Goal: Transaction & Acquisition: Purchase product/service

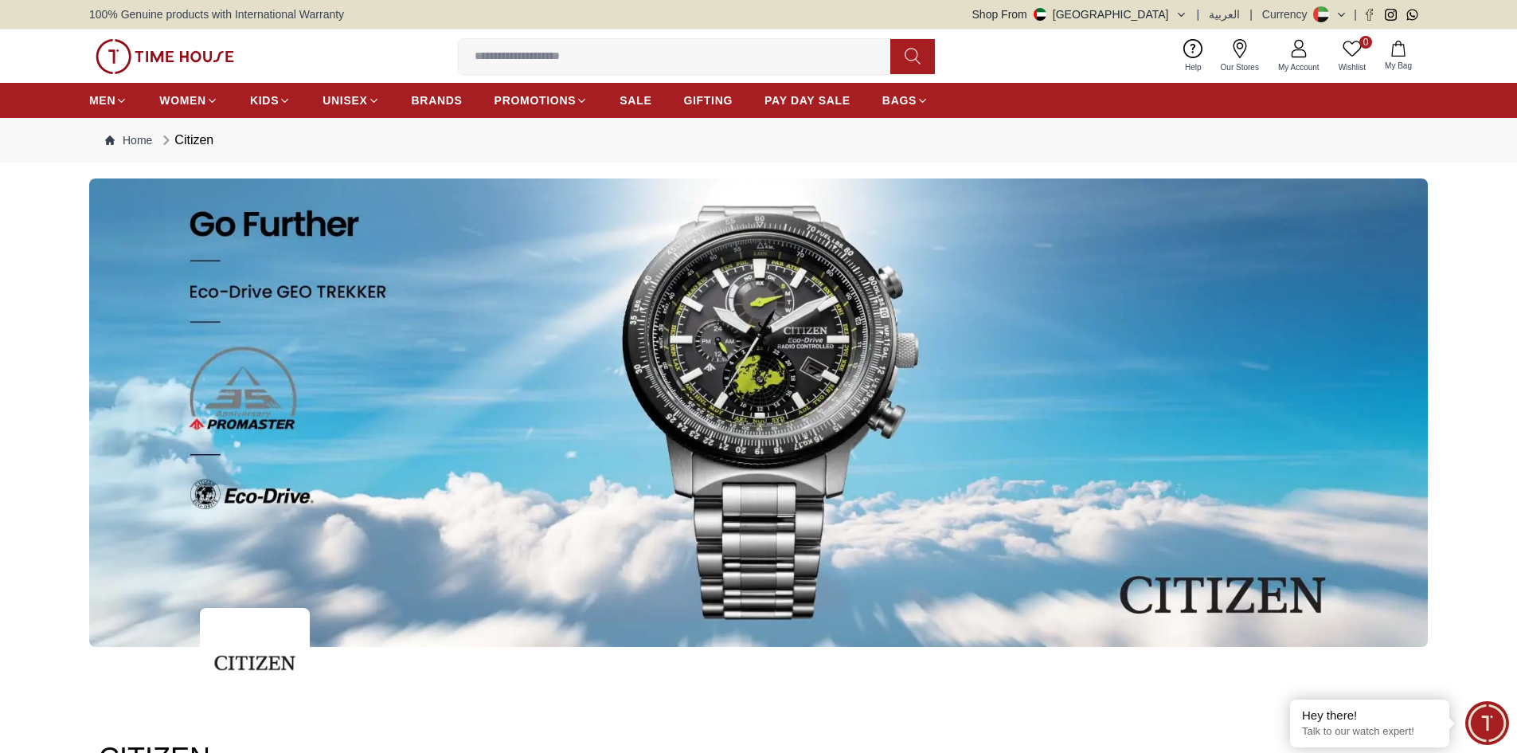
click at [598, 49] on input at bounding box center [681, 57] width 444 height 32
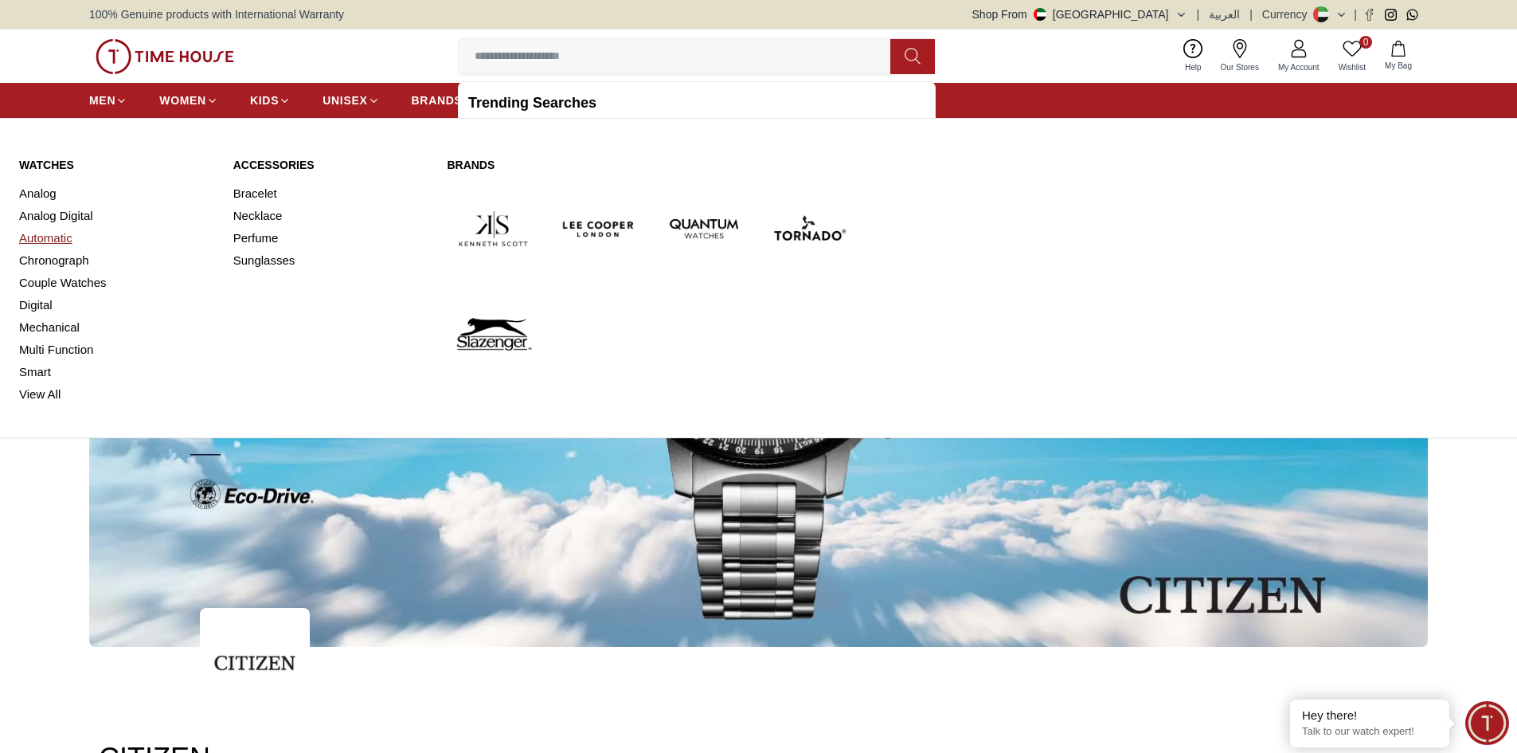
click at [52, 237] on link "Automatic" at bounding box center [116, 238] width 195 height 22
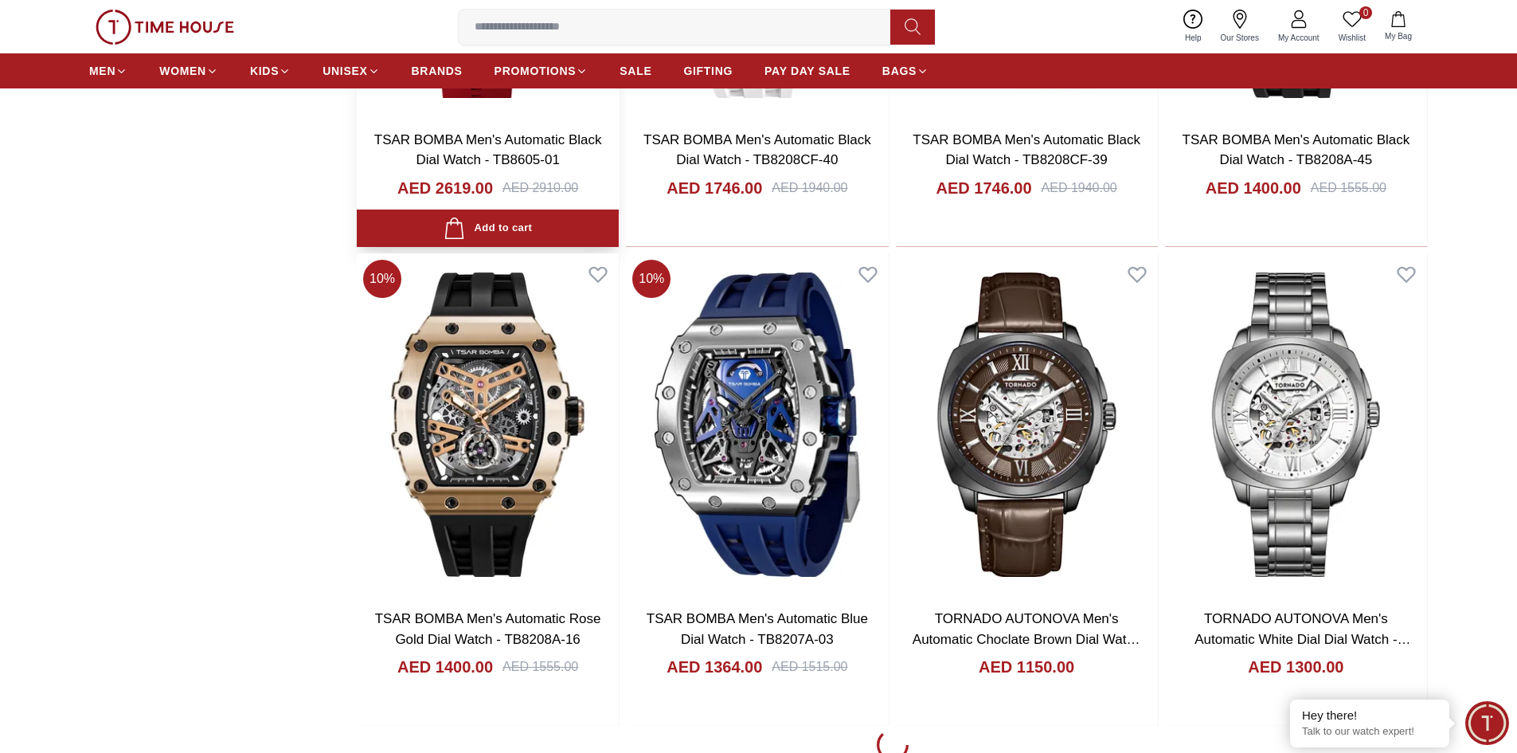
scroll to position [2071, 0]
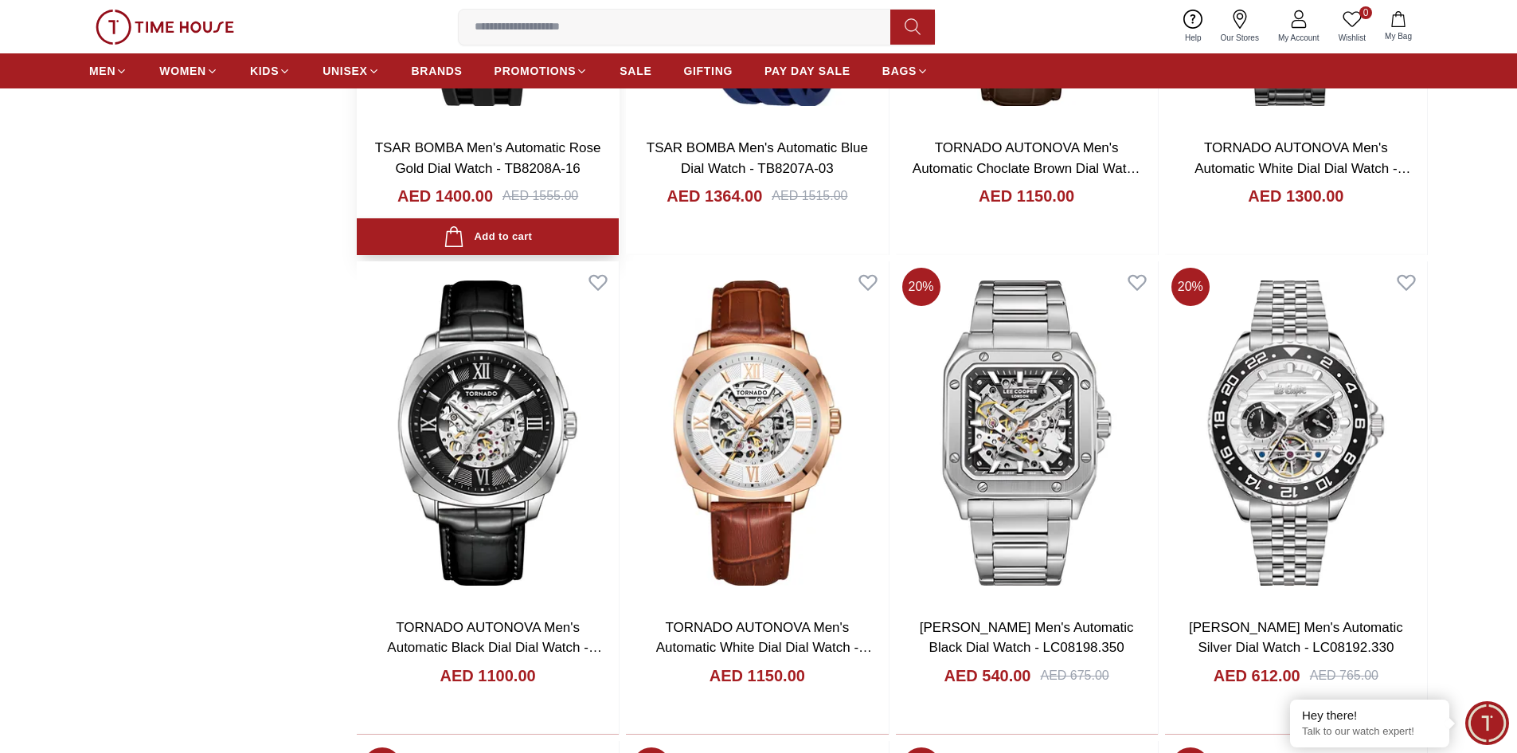
scroll to position [2389, 0]
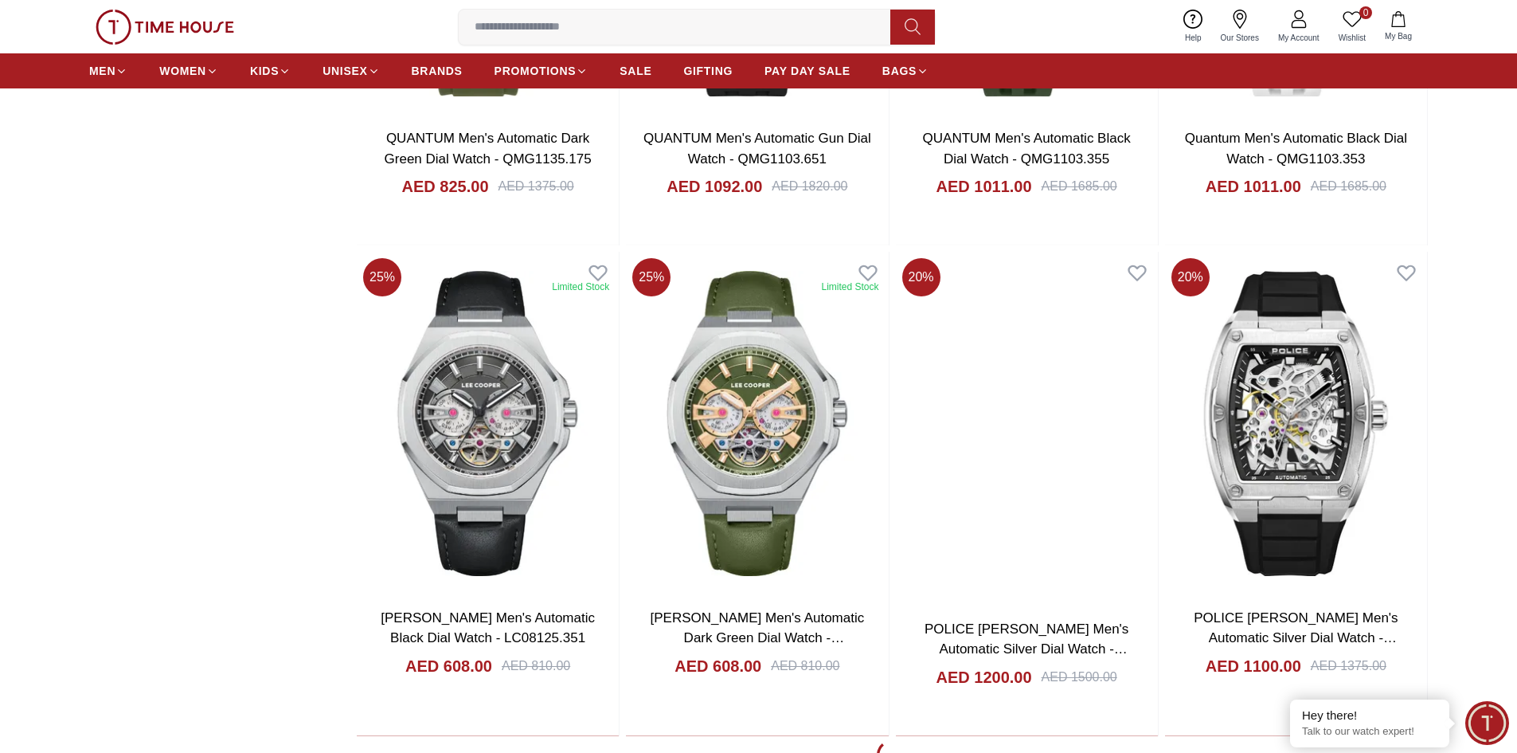
scroll to position [7167, 0]
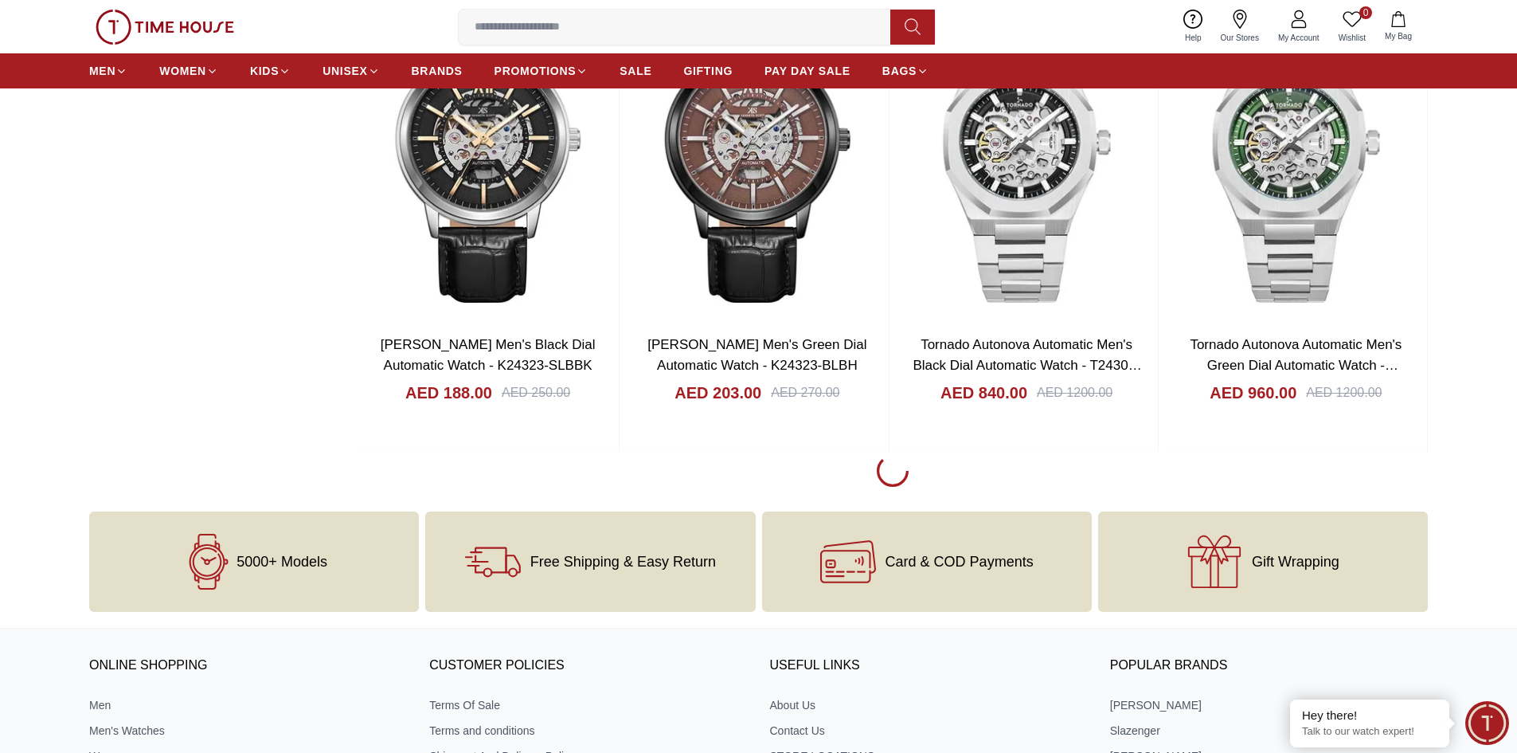
scroll to position [11946, 0]
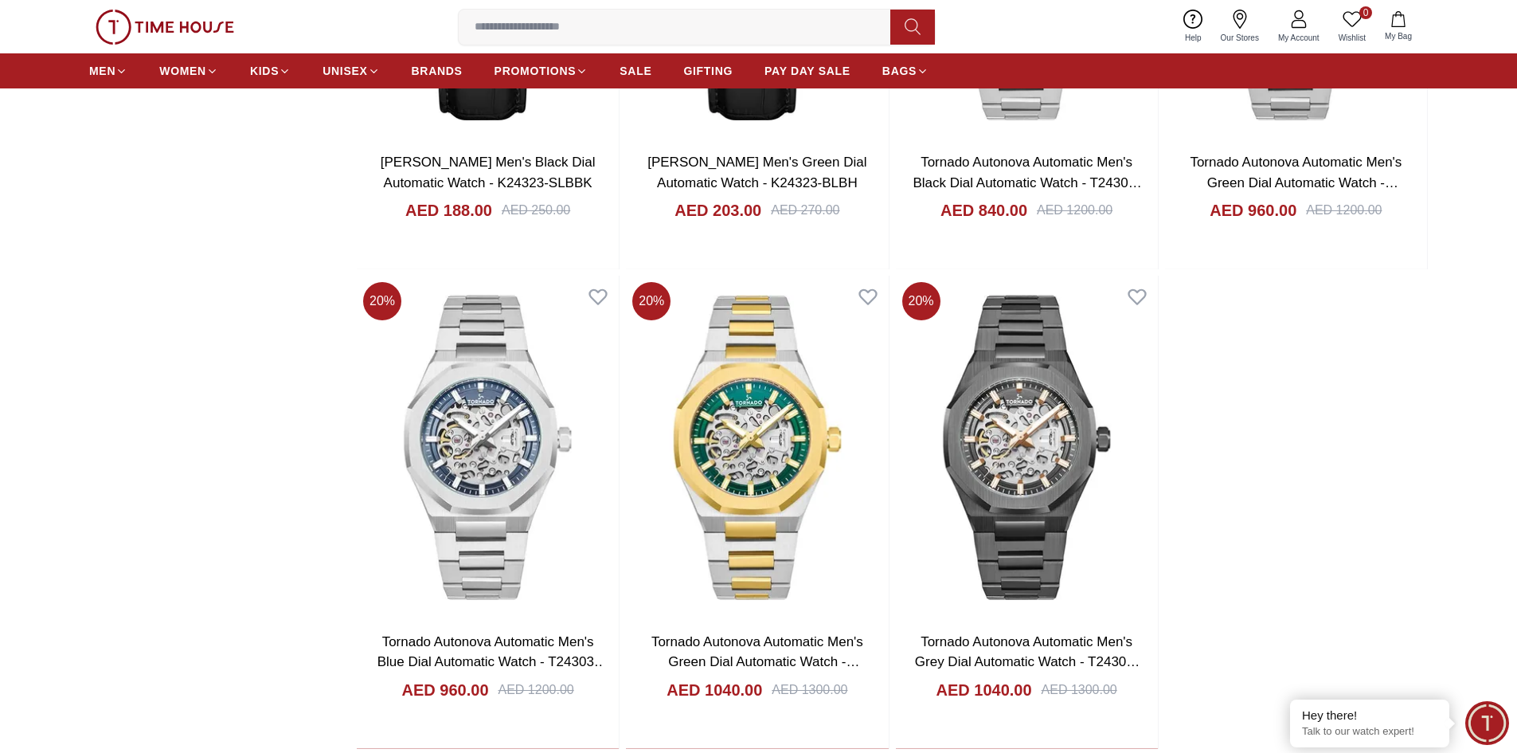
click at [539, 22] on input at bounding box center [681, 27] width 444 height 32
type input "*****"
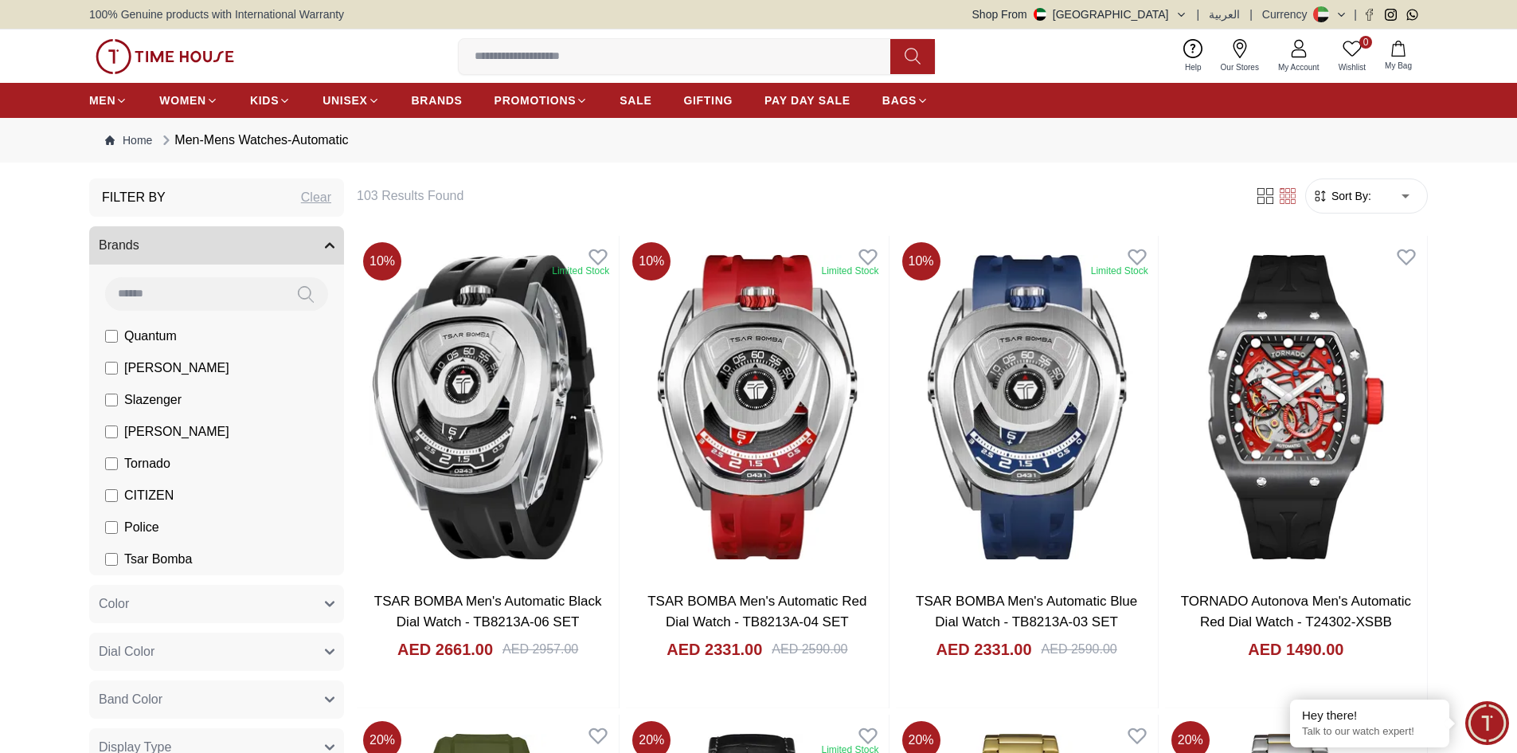
scroll to position [80, 0]
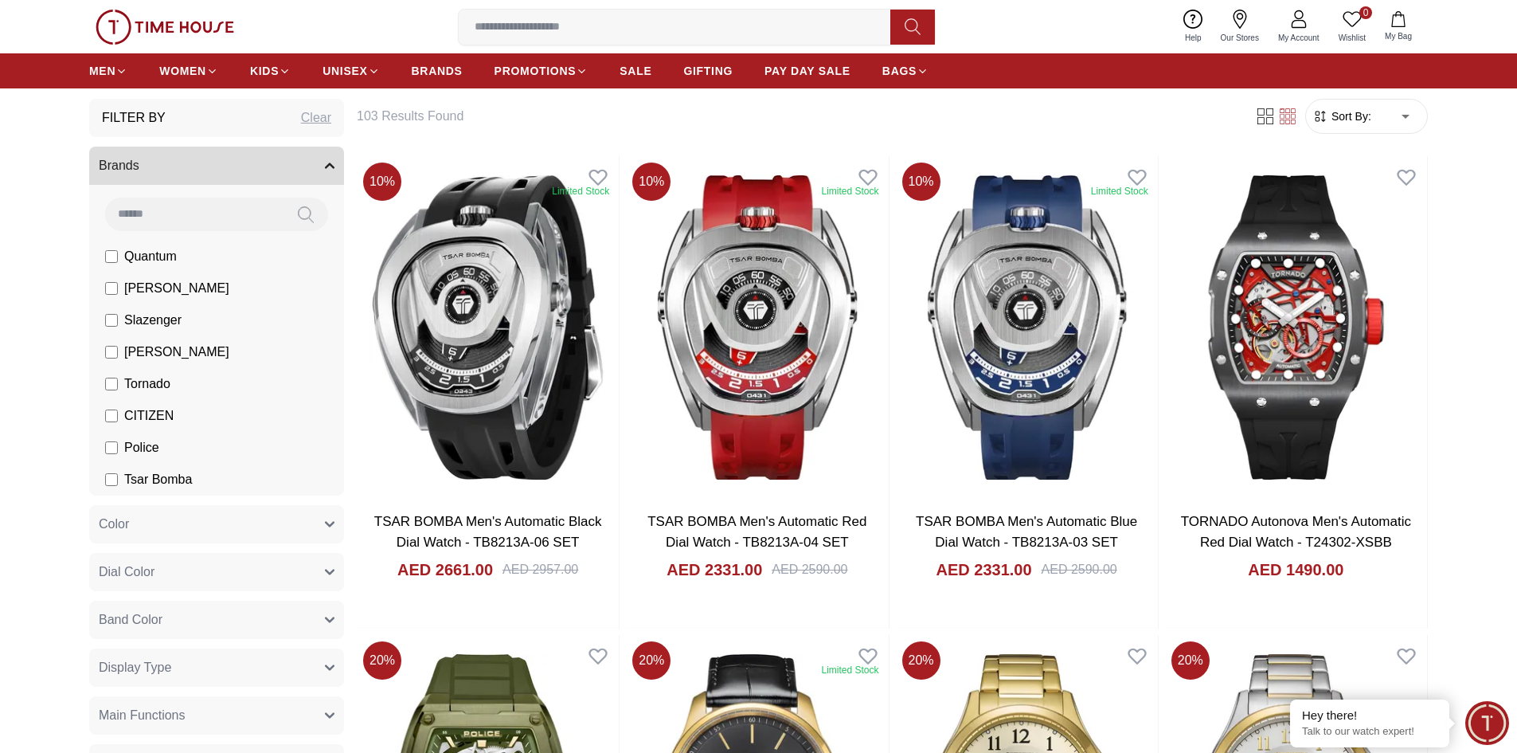
click at [141, 417] on span "CITIZEN" at bounding box center [148, 415] width 49 height 19
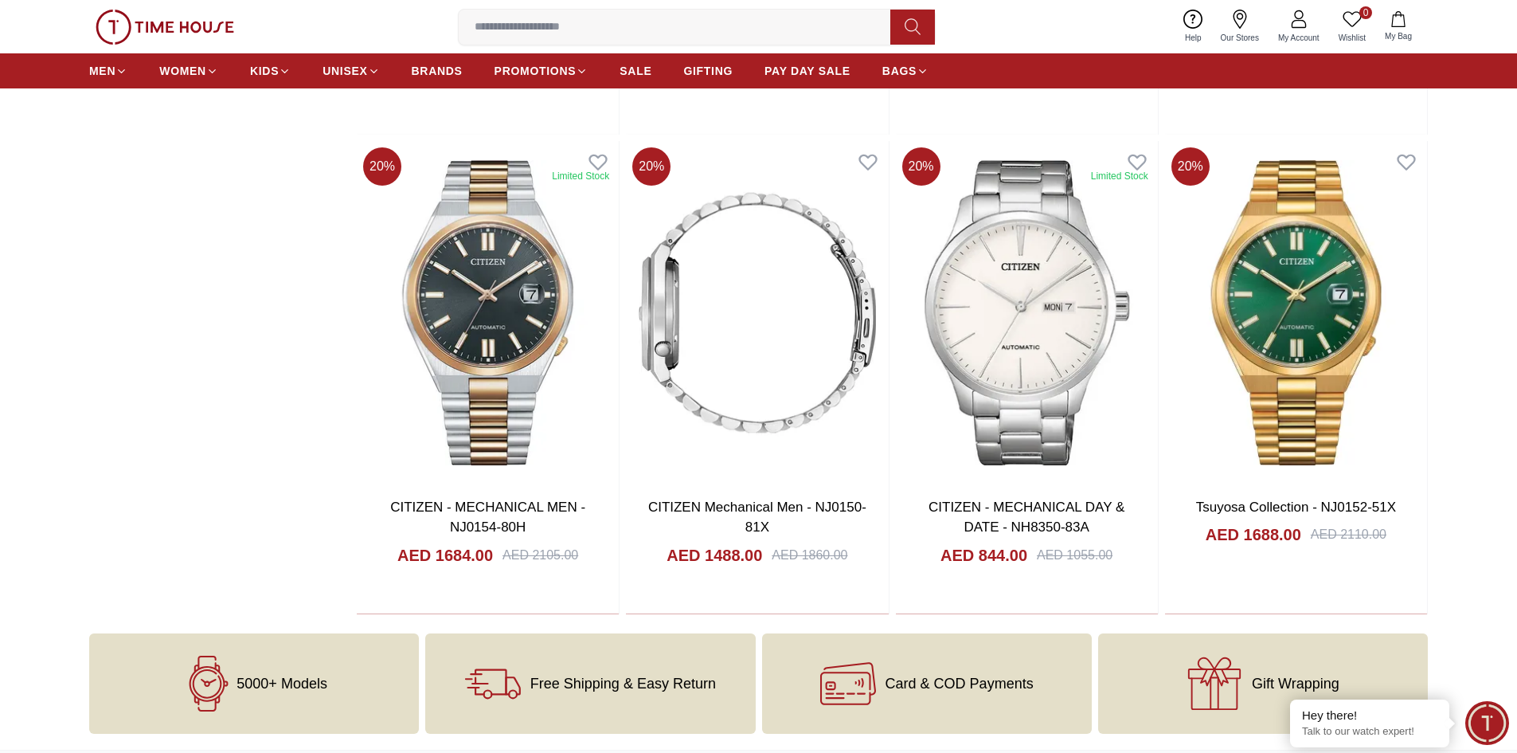
scroll to position [1354, 0]
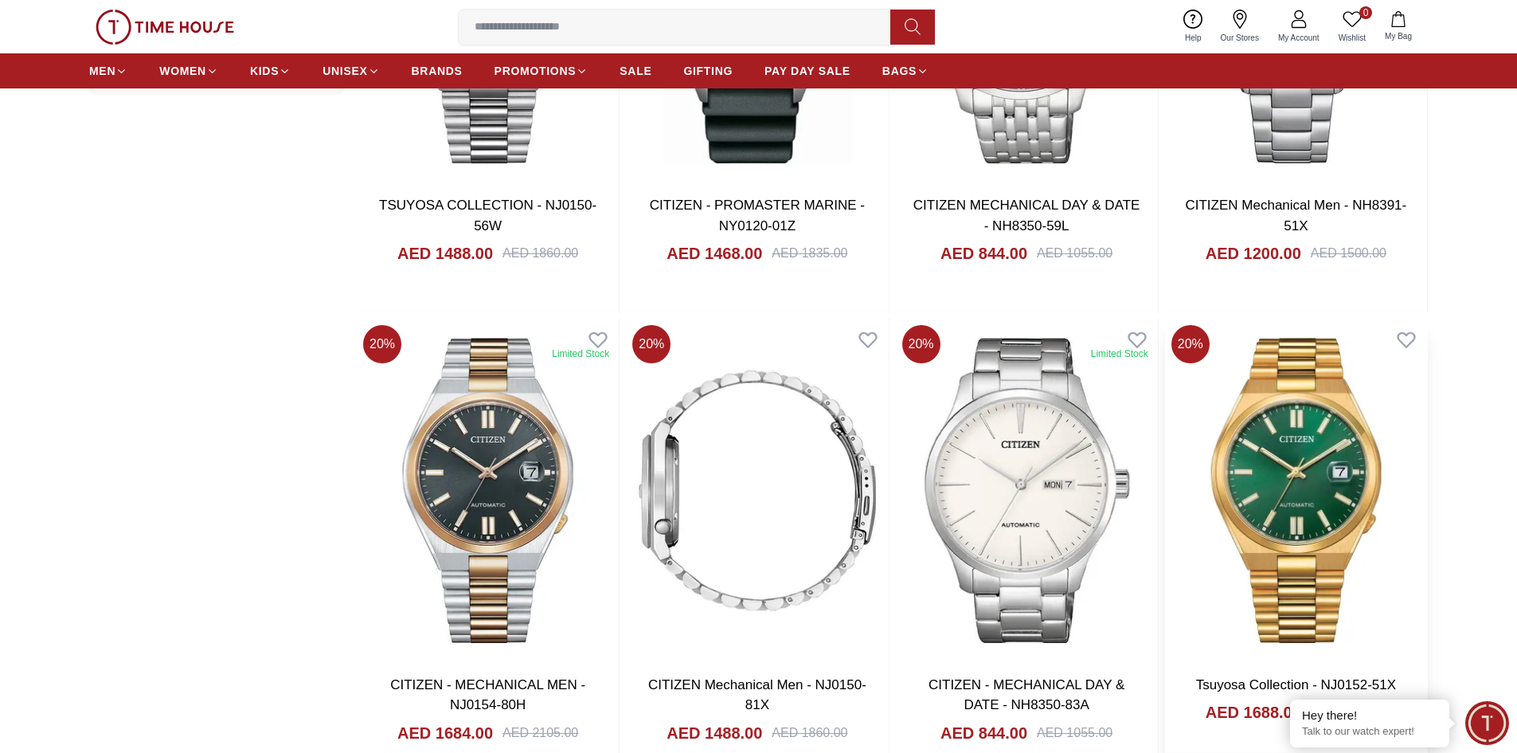
click at [1264, 587] on img at bounding box center [1296, 490] width 262 height 342
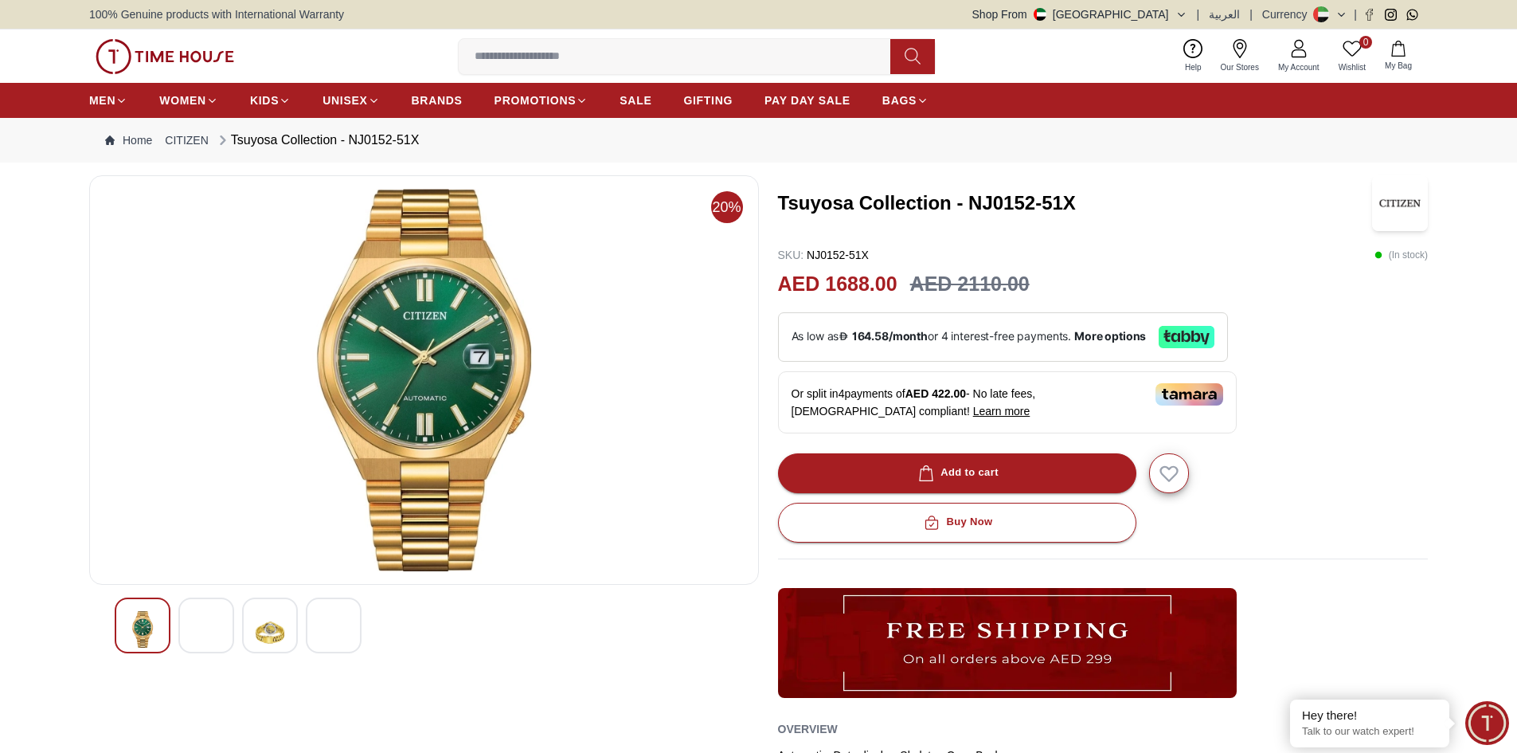
click at [276, 620] on img at bounding box center [270, 632] width 29 height 43
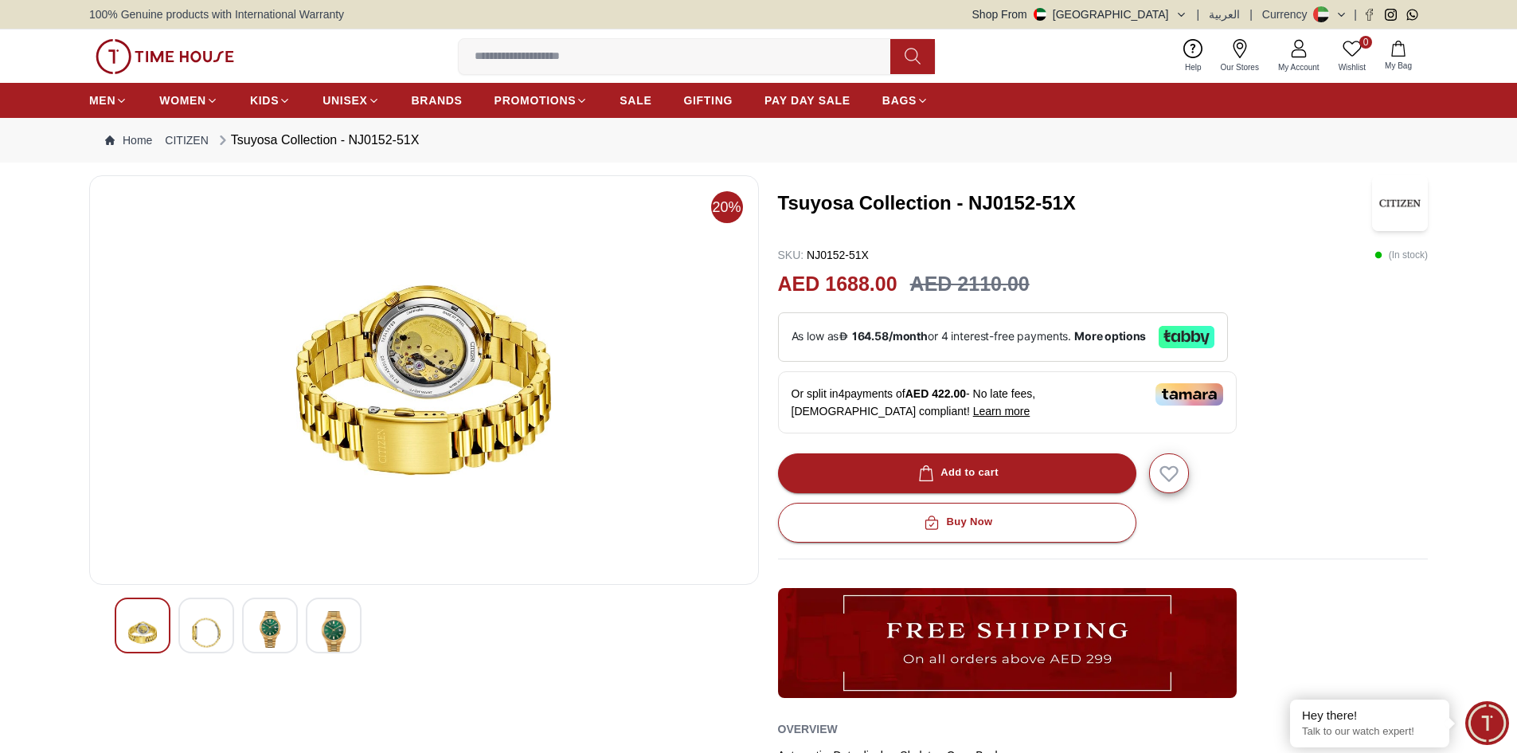
click at [219, 624] on img at bounding box center [206, 632] width 29 height 43
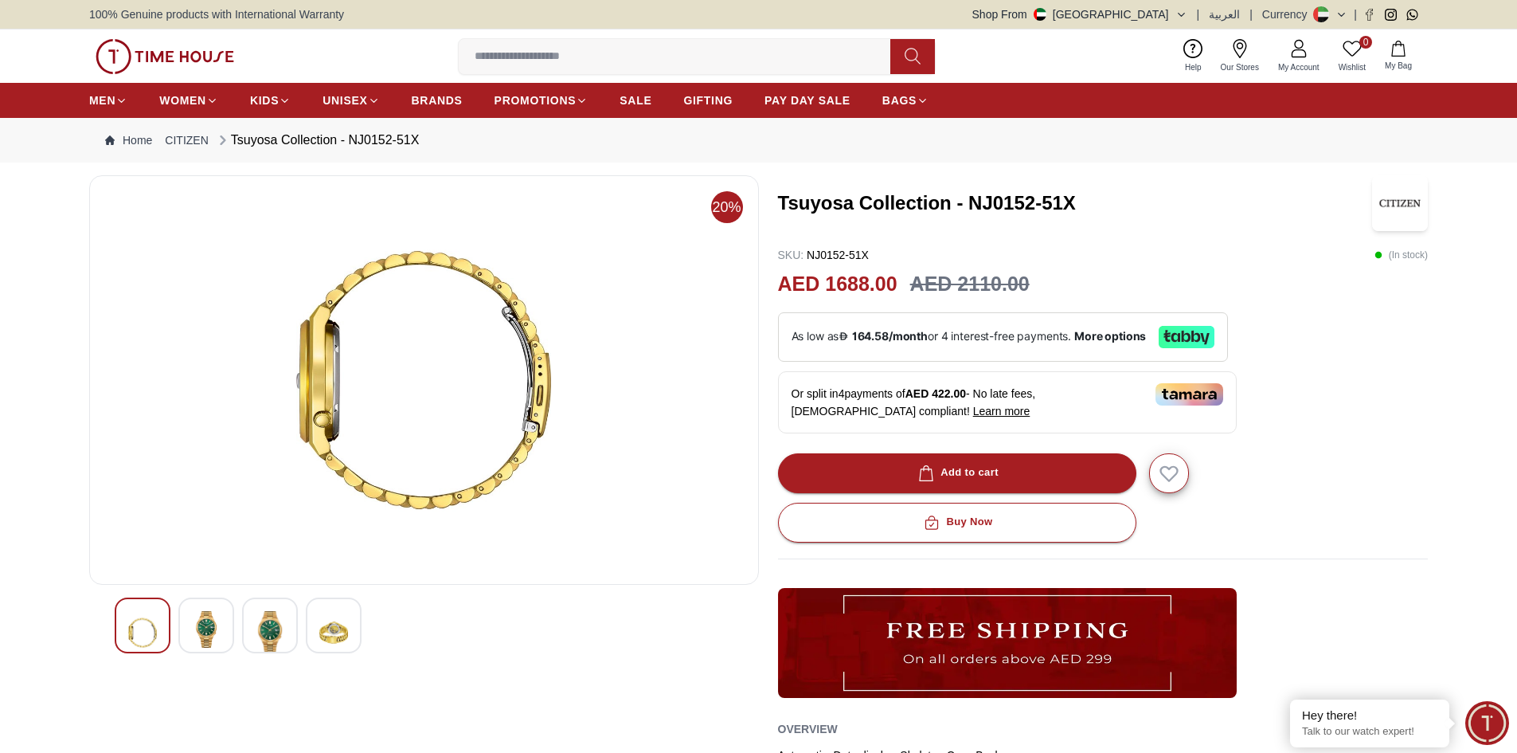
click at [123, 617] on div at bounding box center [143, 625] width 56 height 56
click at [125, 622] on div at bounding box center [143, 625] width 56 height 56
click at [840, 274] on h2 "AED 1688.00" at bounding box center [837, 284] width 119 height 30
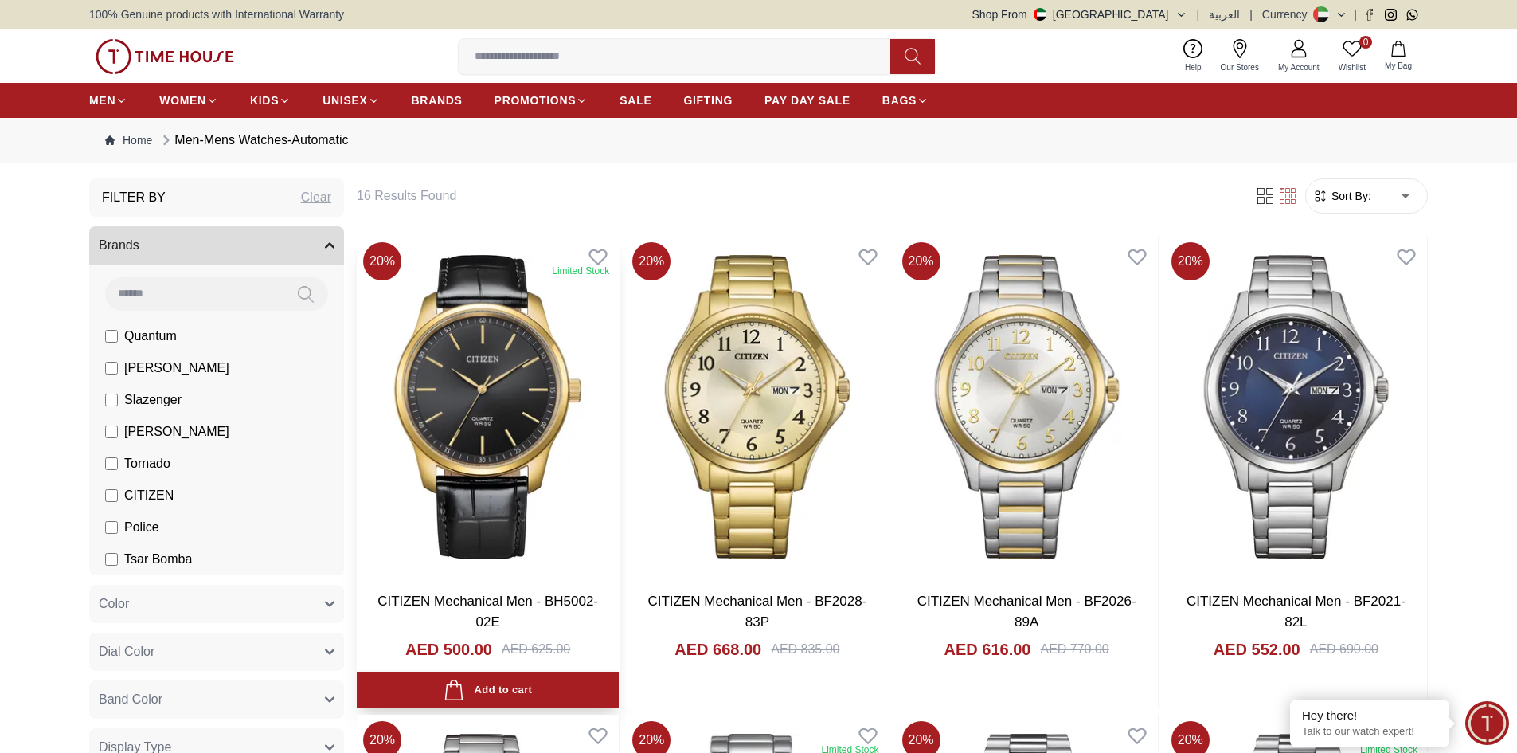
click at [406, 383] on img at bounding box center [488, 407] width 262 height 342
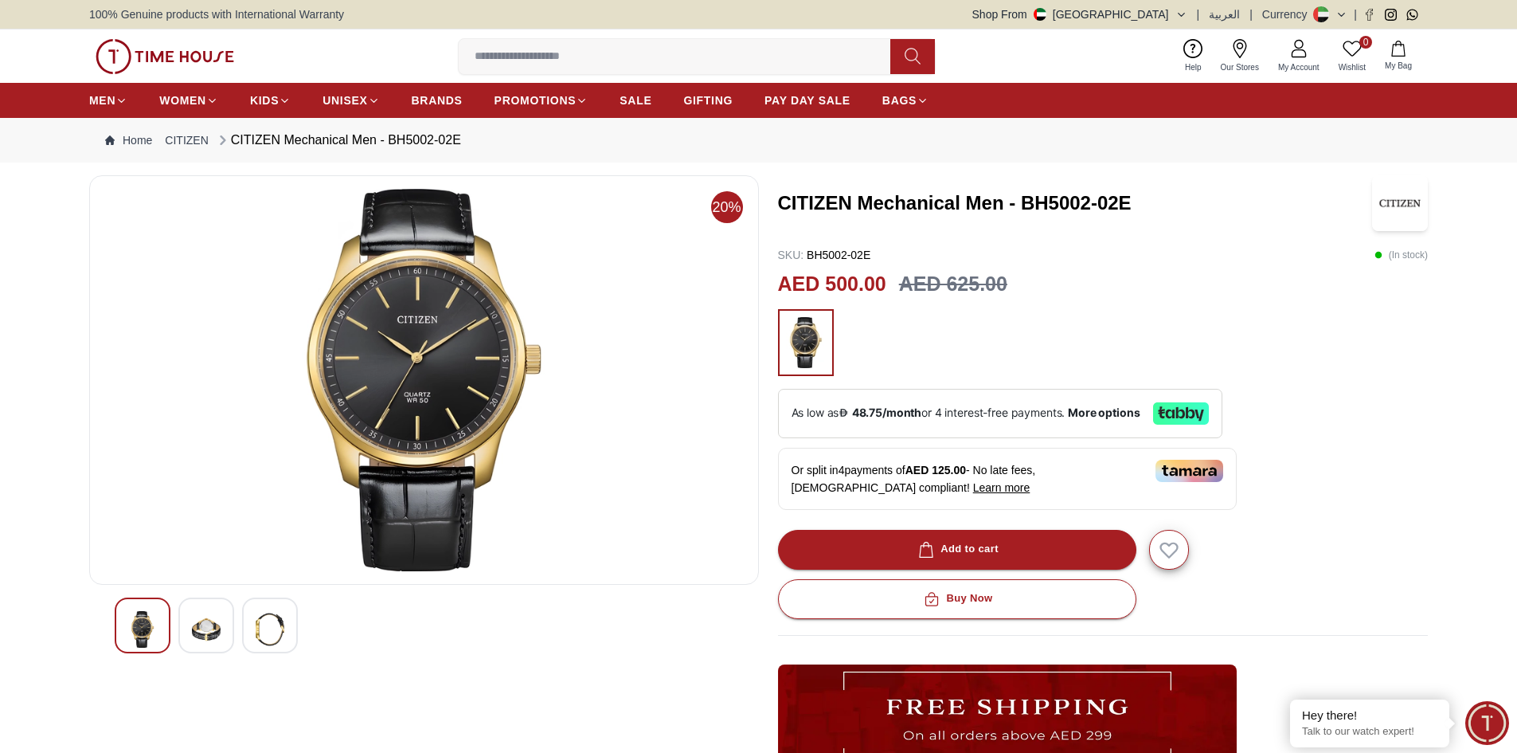
click at [194, 645] on img at bounding box center [206, 629] width 29 height 37
